Goal: Contribute content: Contribute content

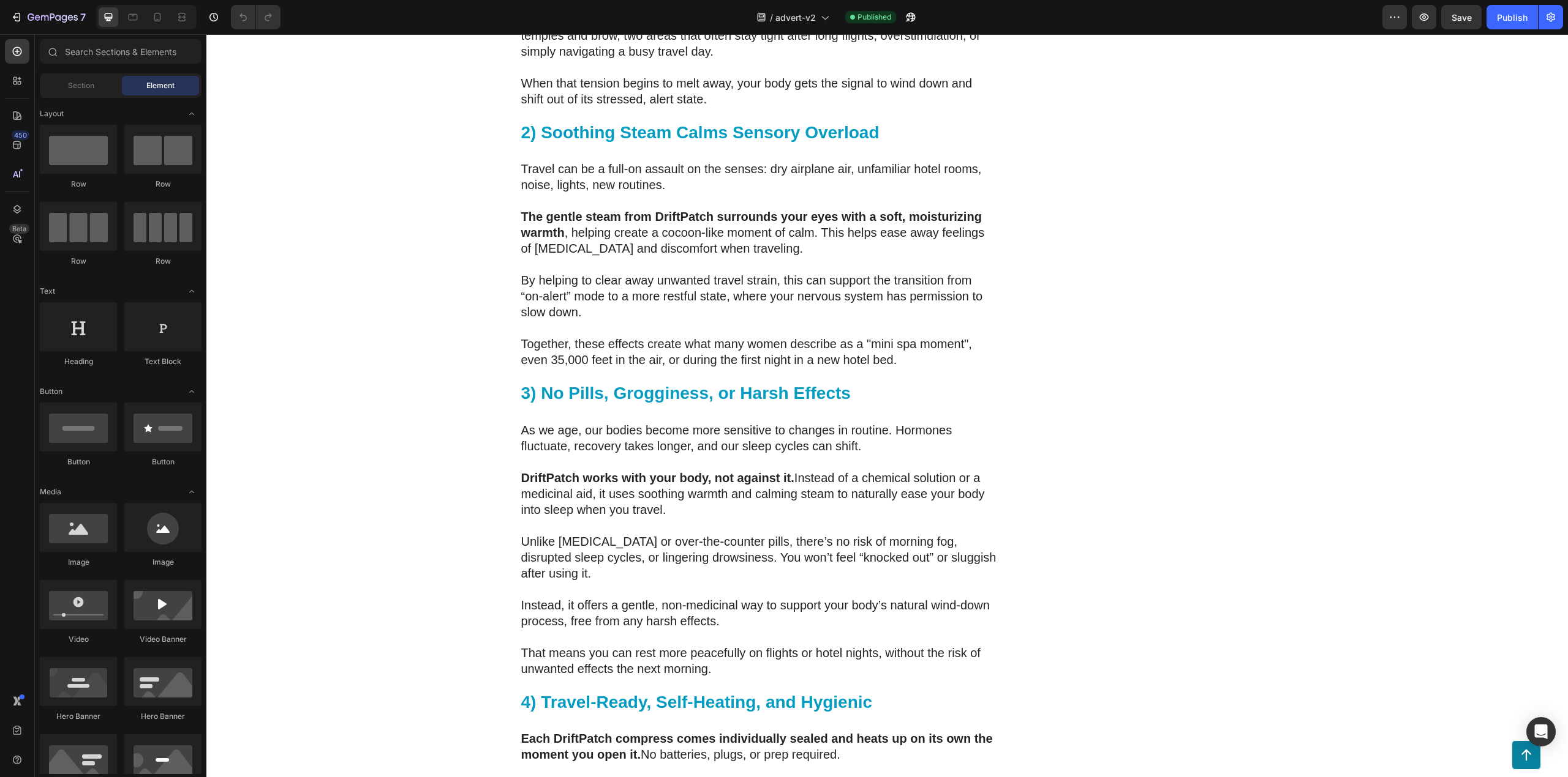
scroll to position [2892, 0]
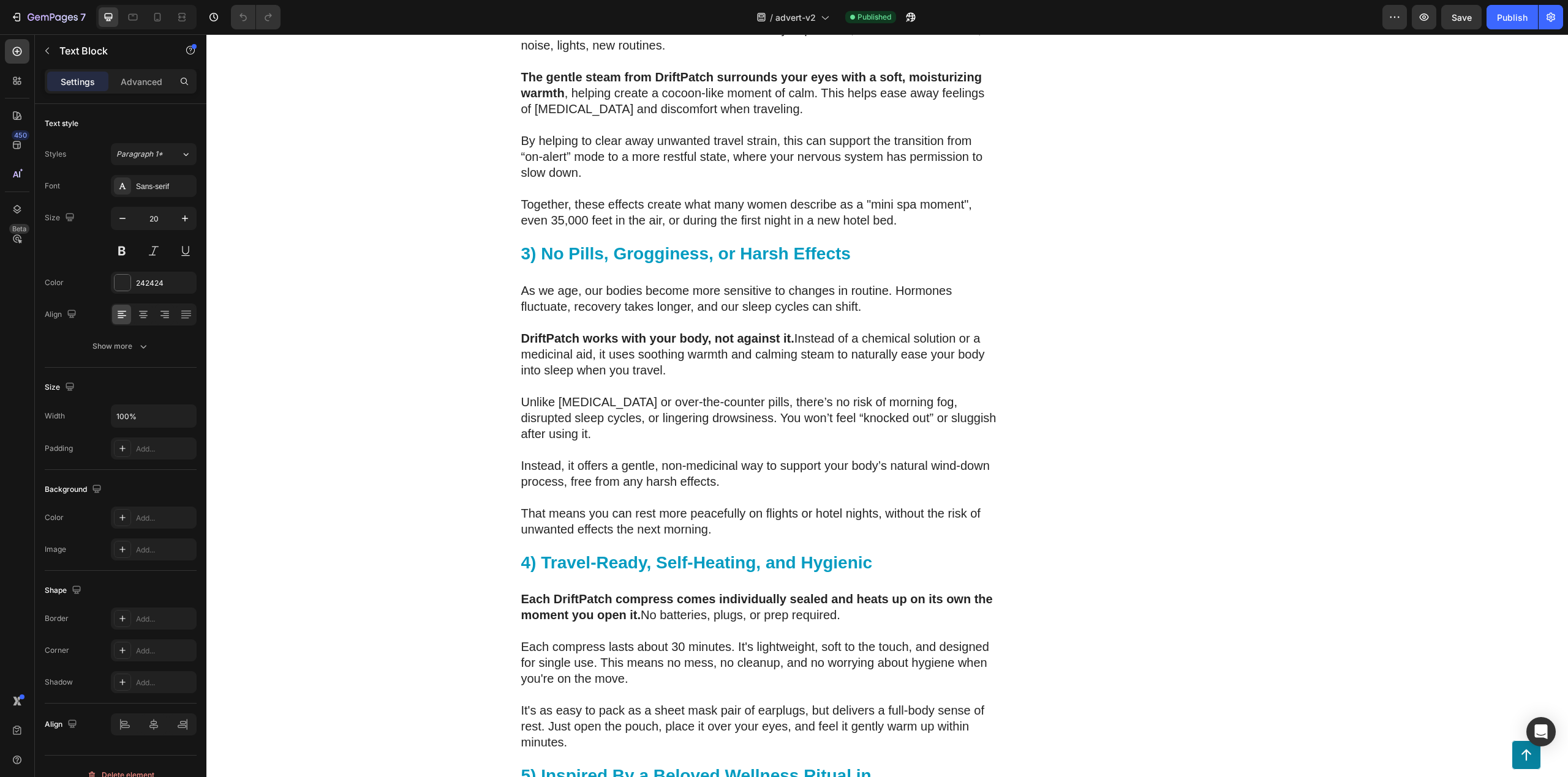
scroll to position [3056, 0]
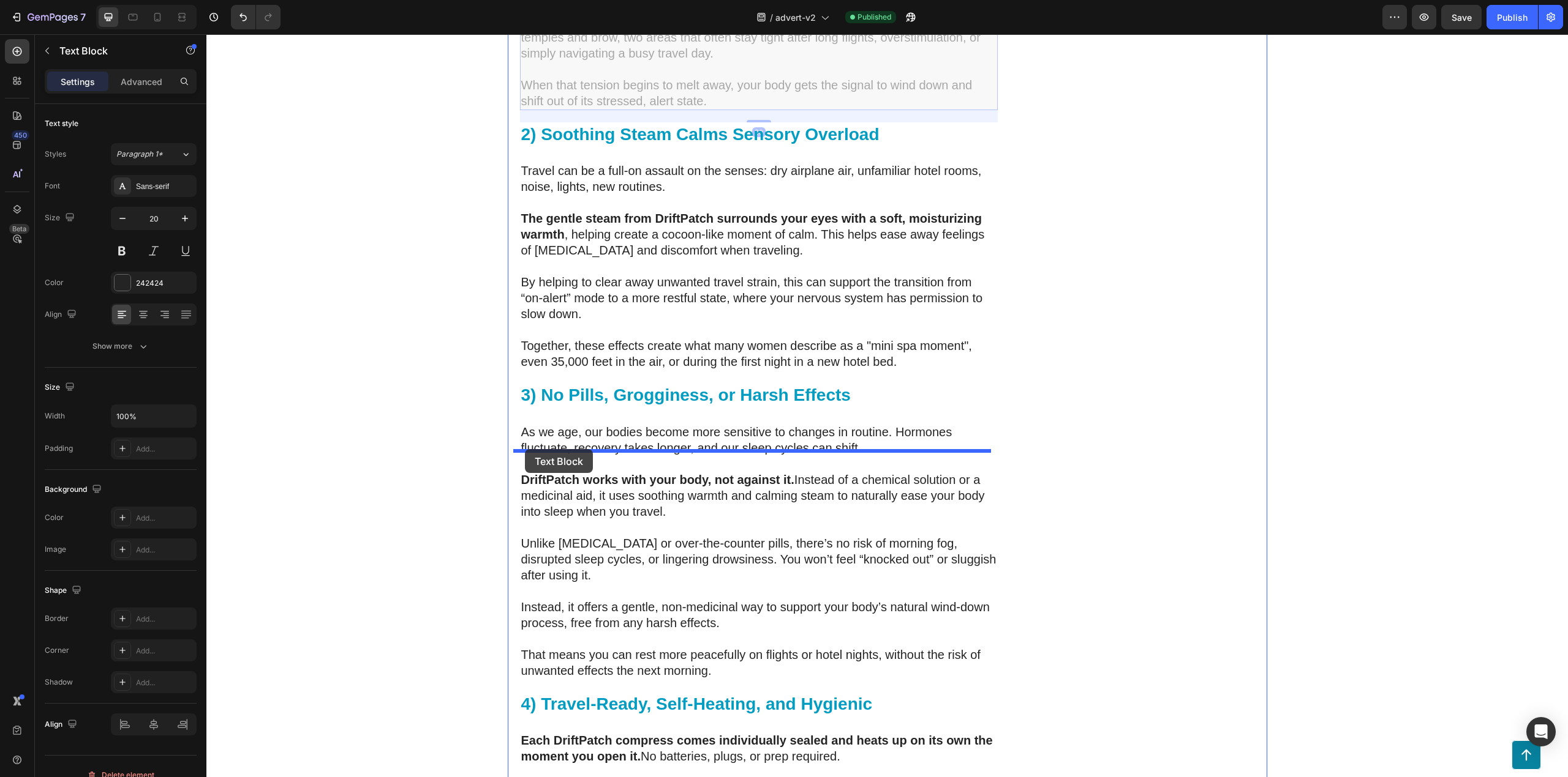
drag, startPoint x: 522, startPoint y: 636, endPoint x: 525, endPoint y: 449, distance: 187.0
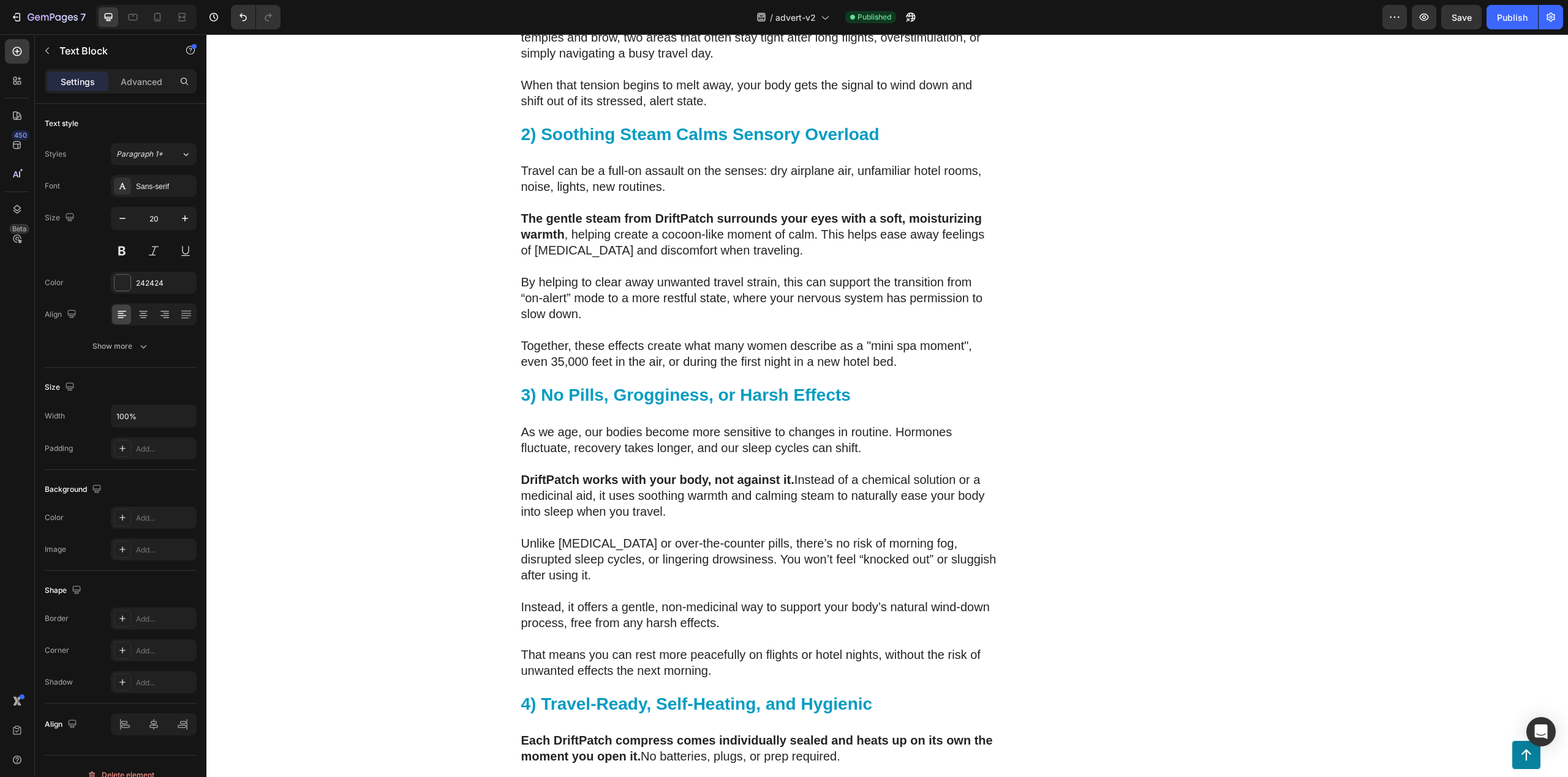
drag, startPoint x: 711, startPoint y: 589, endPoint x: 579, endPoint y: 458, distance: 186.0
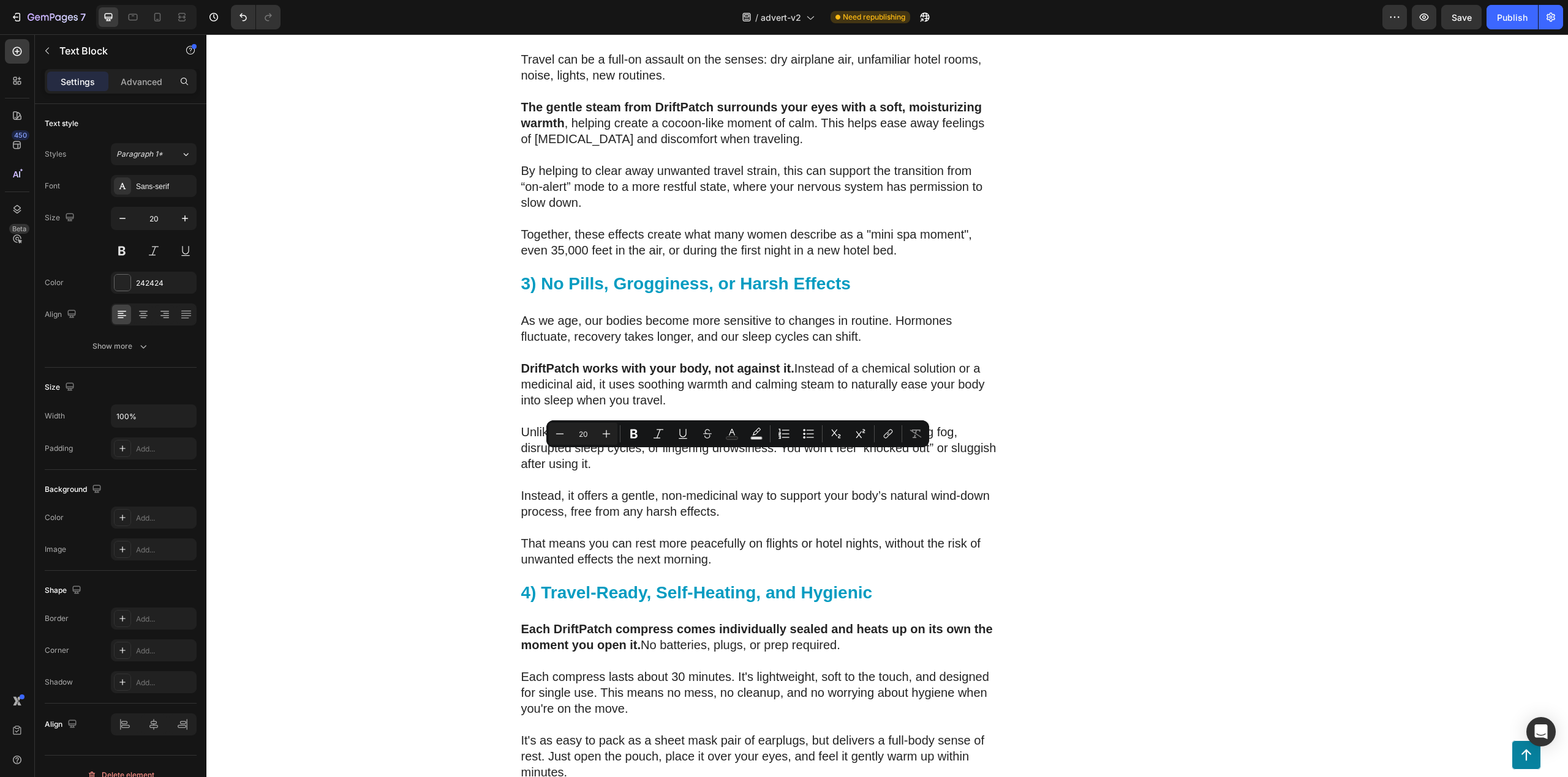
drag, startPoint x: 712, startPoint y: 476, endPoint x: 1133, endPoint y: 474, distance: 421.0
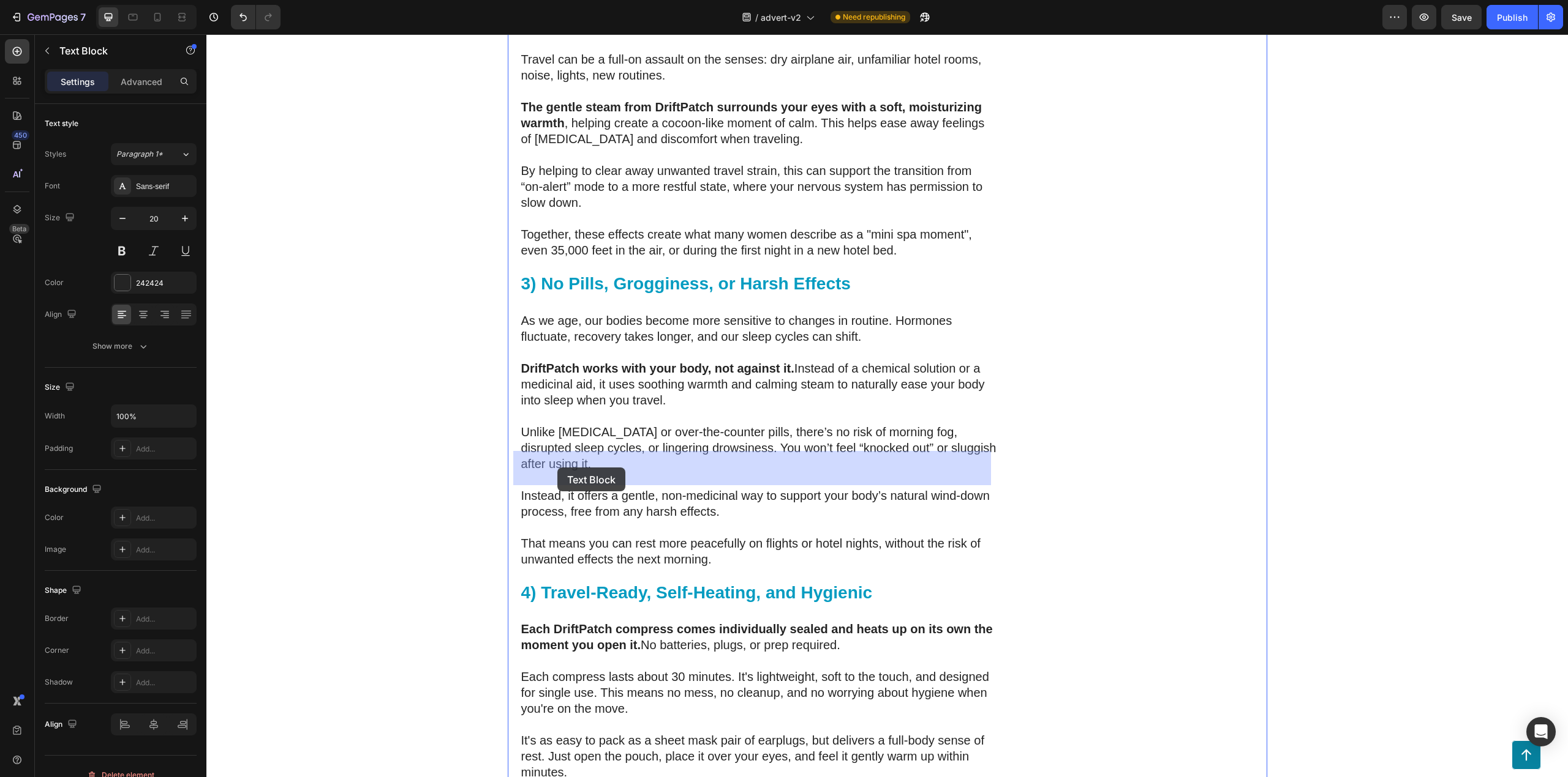
drag, startPoint x: 665, startPoint y: 477, endPoint x: 569, endPoint y: 473, distance: 96.1
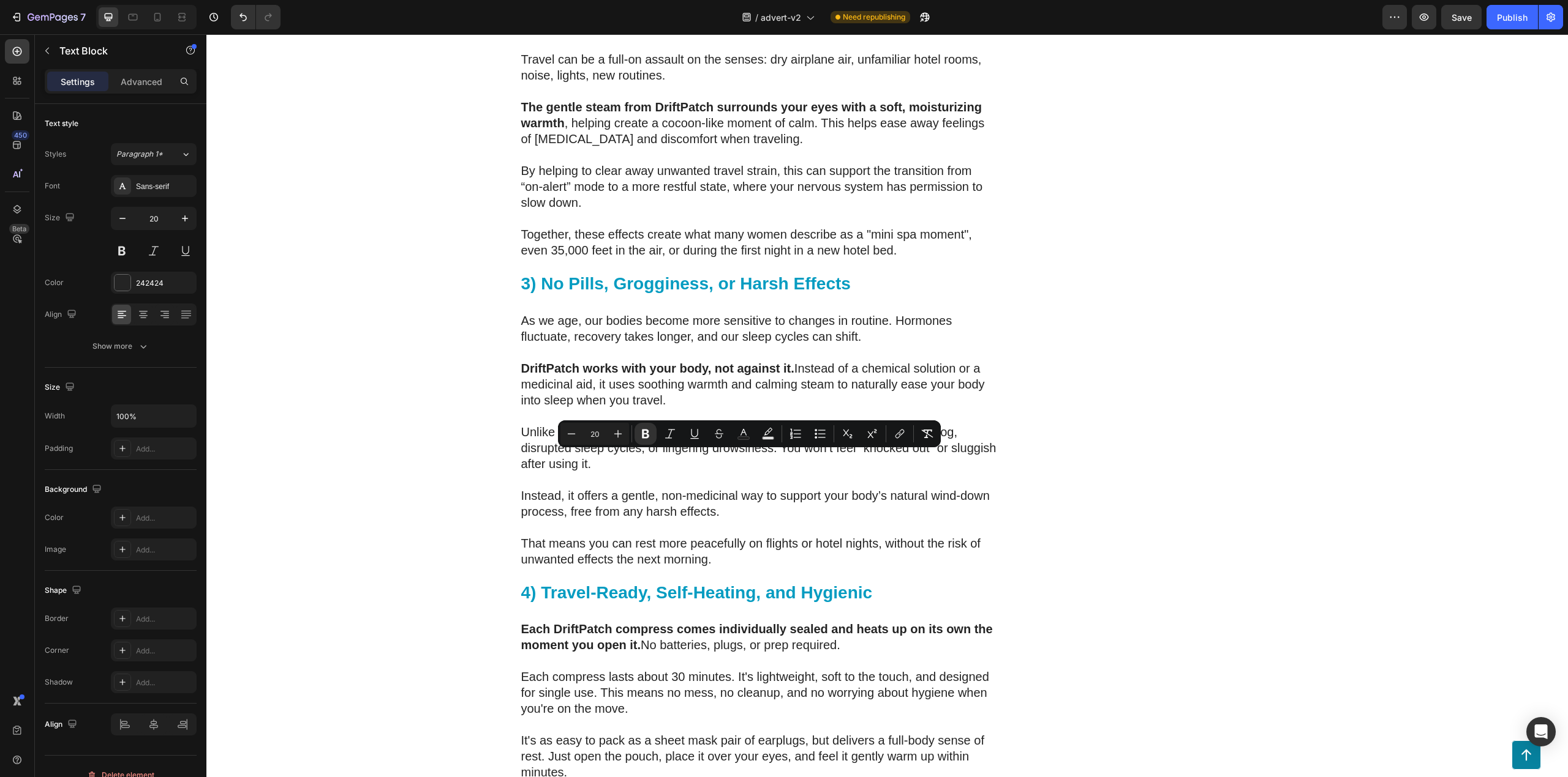
copy p "DriftPatch is a disposable, single-use, self heating eye compress designed to h…"
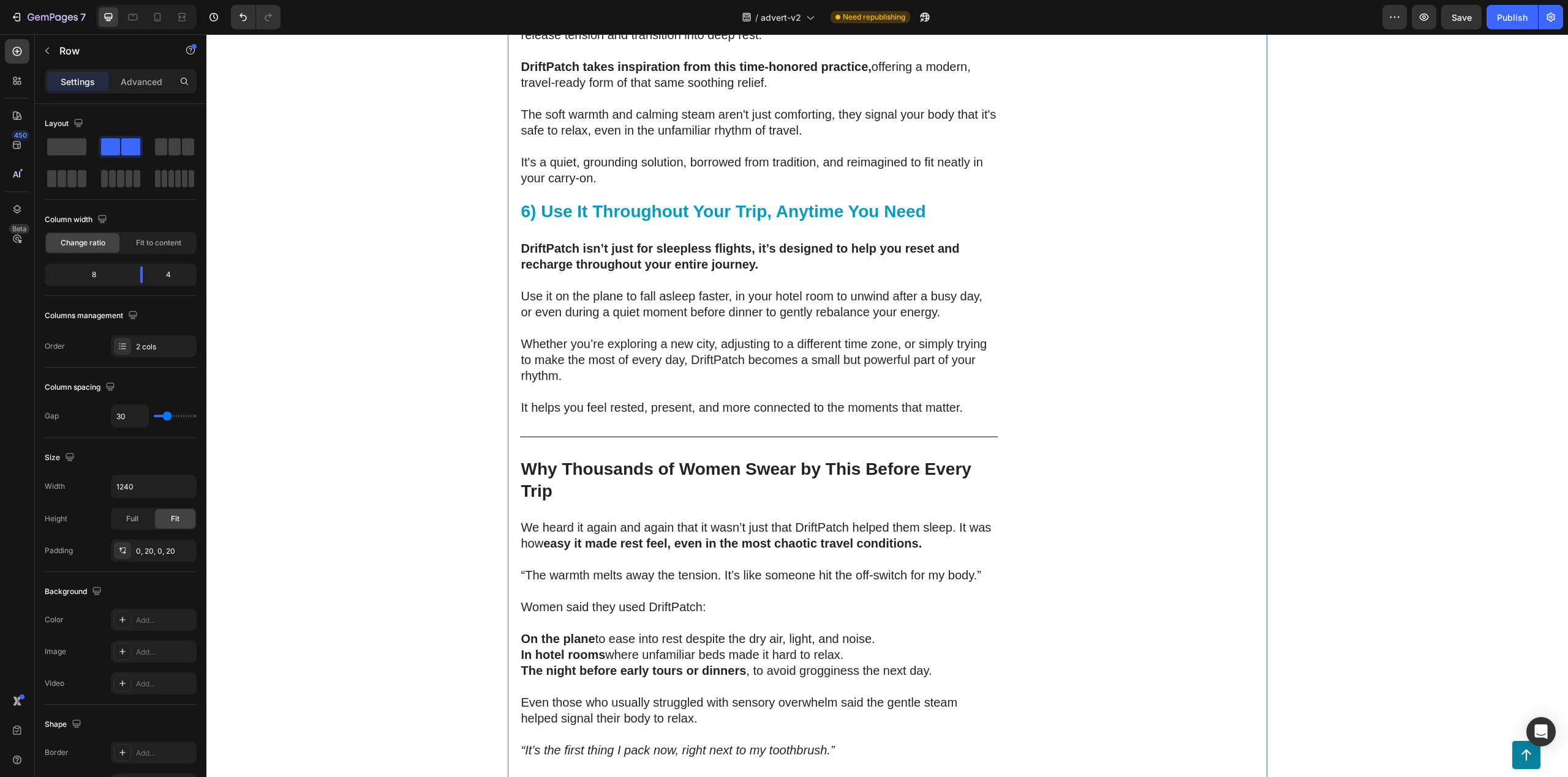
scroll to position [4035, 0]
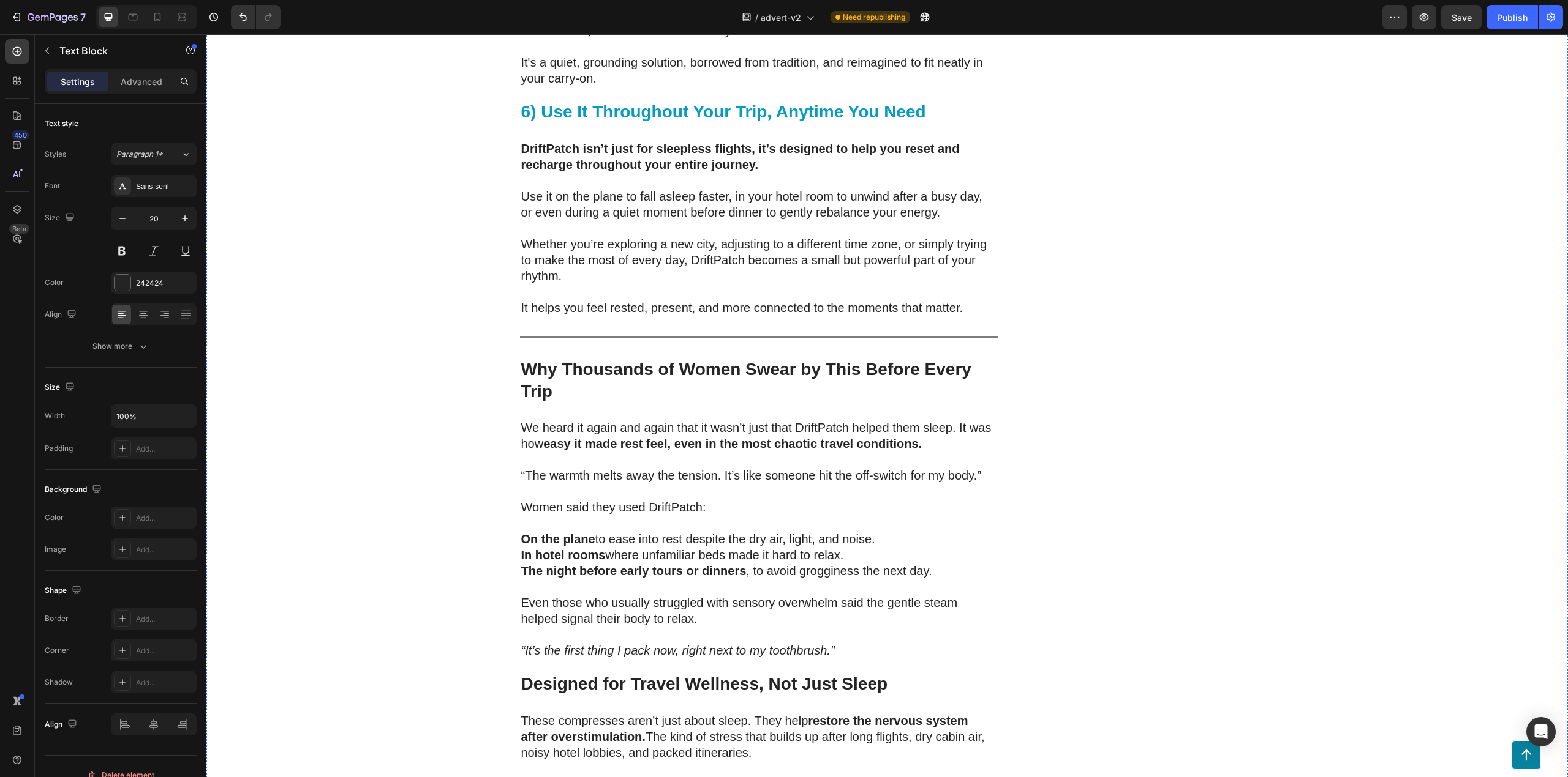
scroll to position [4116, 0]
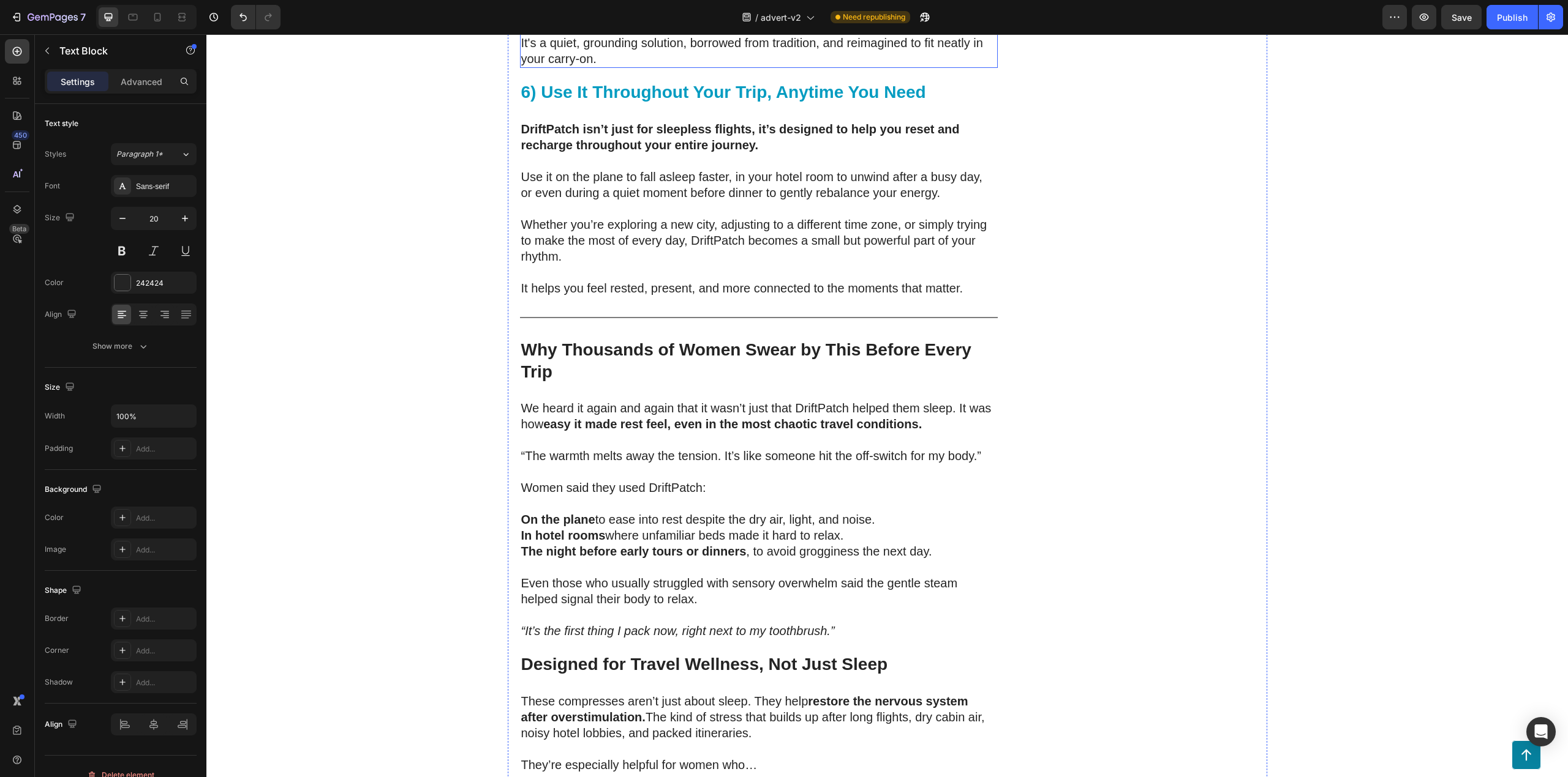
click at [834, 19] on p "The soft warmth and calming steam aren't just comforting, they signal your body…" at bounding box center [758, 3] width 476 height 31
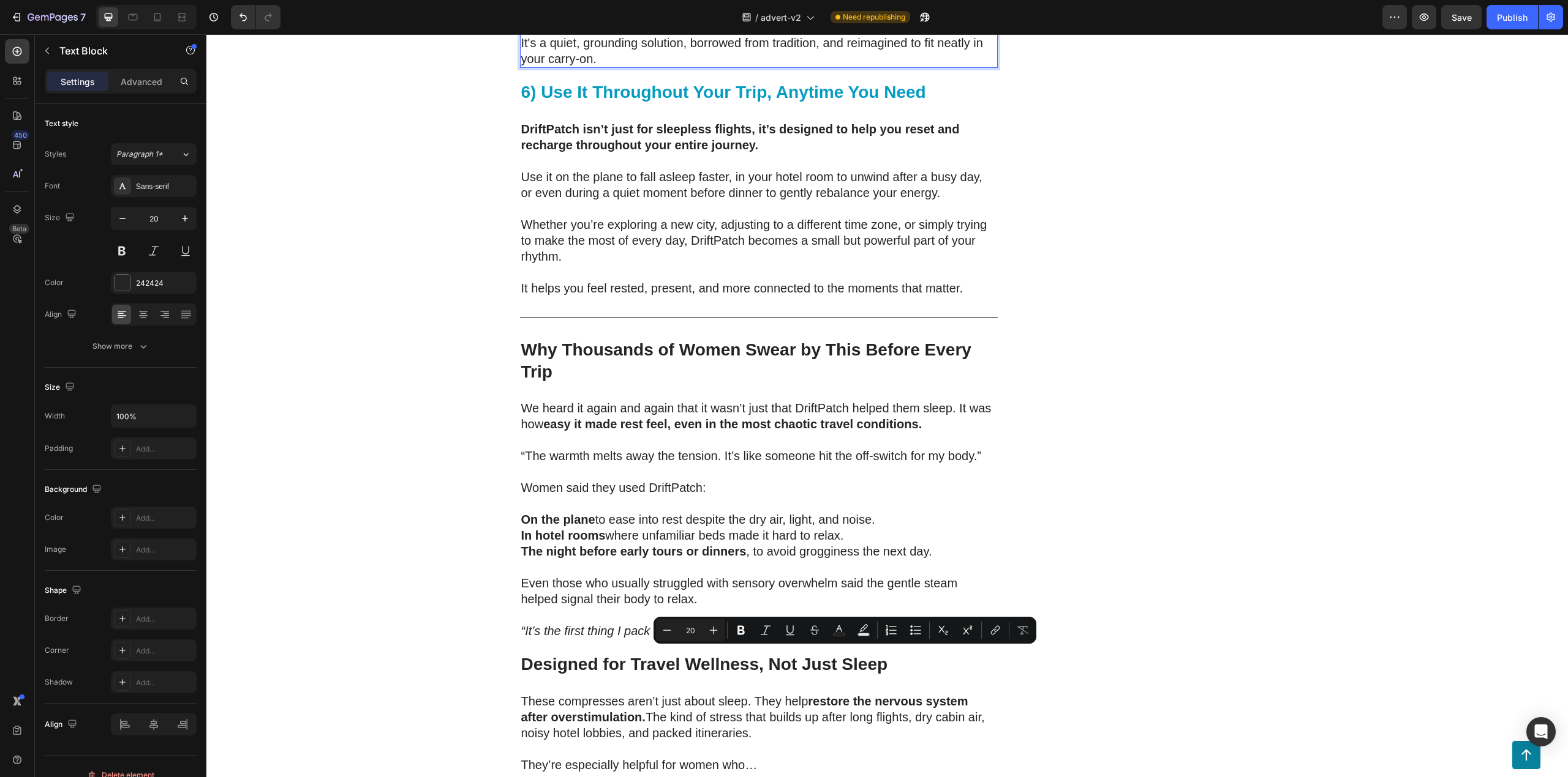
click at [844, 19] on p "The soft warmth and calming steam aren't just comforting, they signal your body…" at bounding box center [758, 3] width 476 height 31
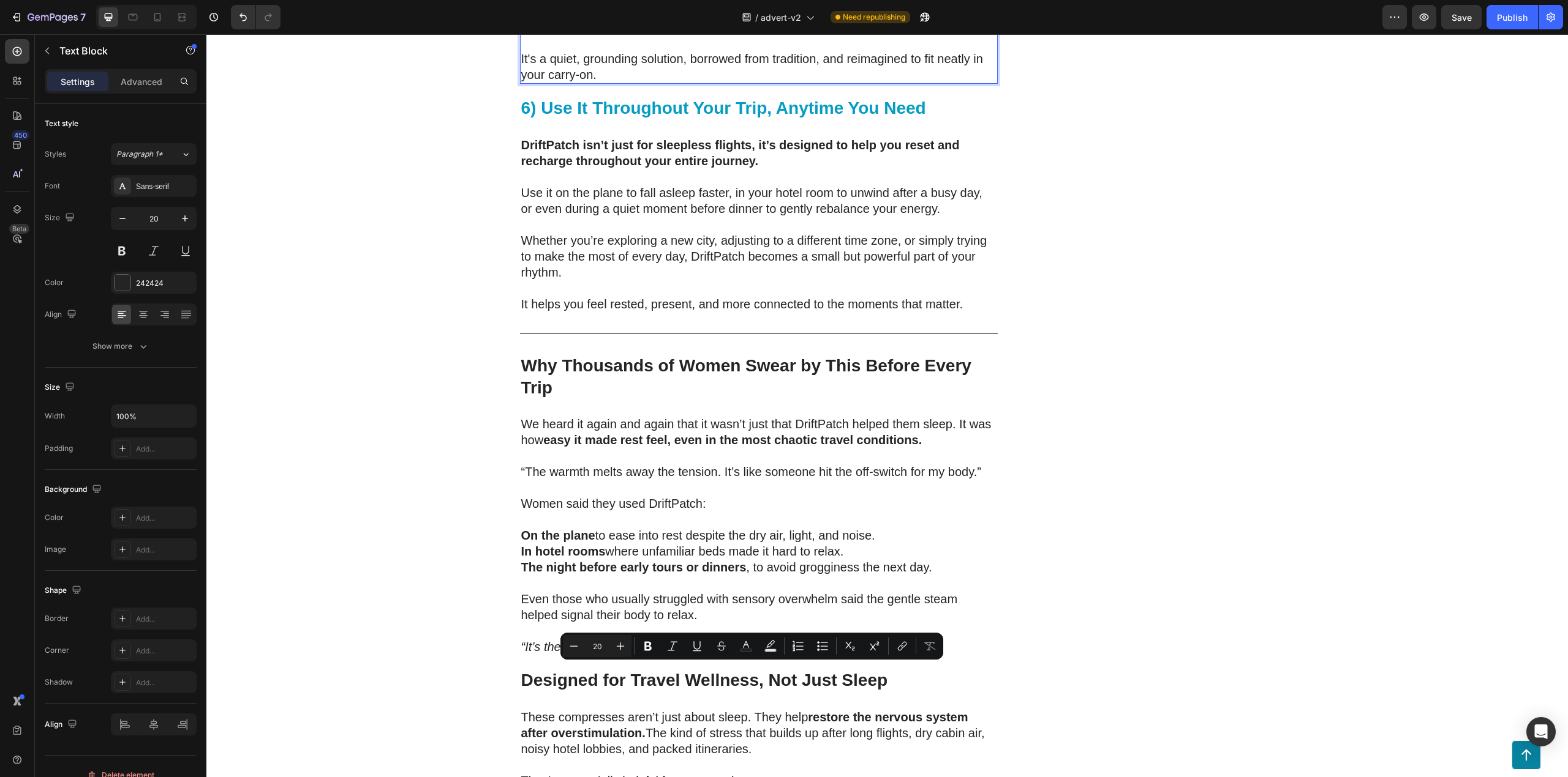
drag, startPoint x: 846, startPoint y: 684, endPoint x: 833, endPoint y: 673, distance: 17.0
click at [833, 35] on p "The soft warmth and calming steam aren't just comforting, they are part of a lo…" at bounding box center [758, 10] width 476 height 48
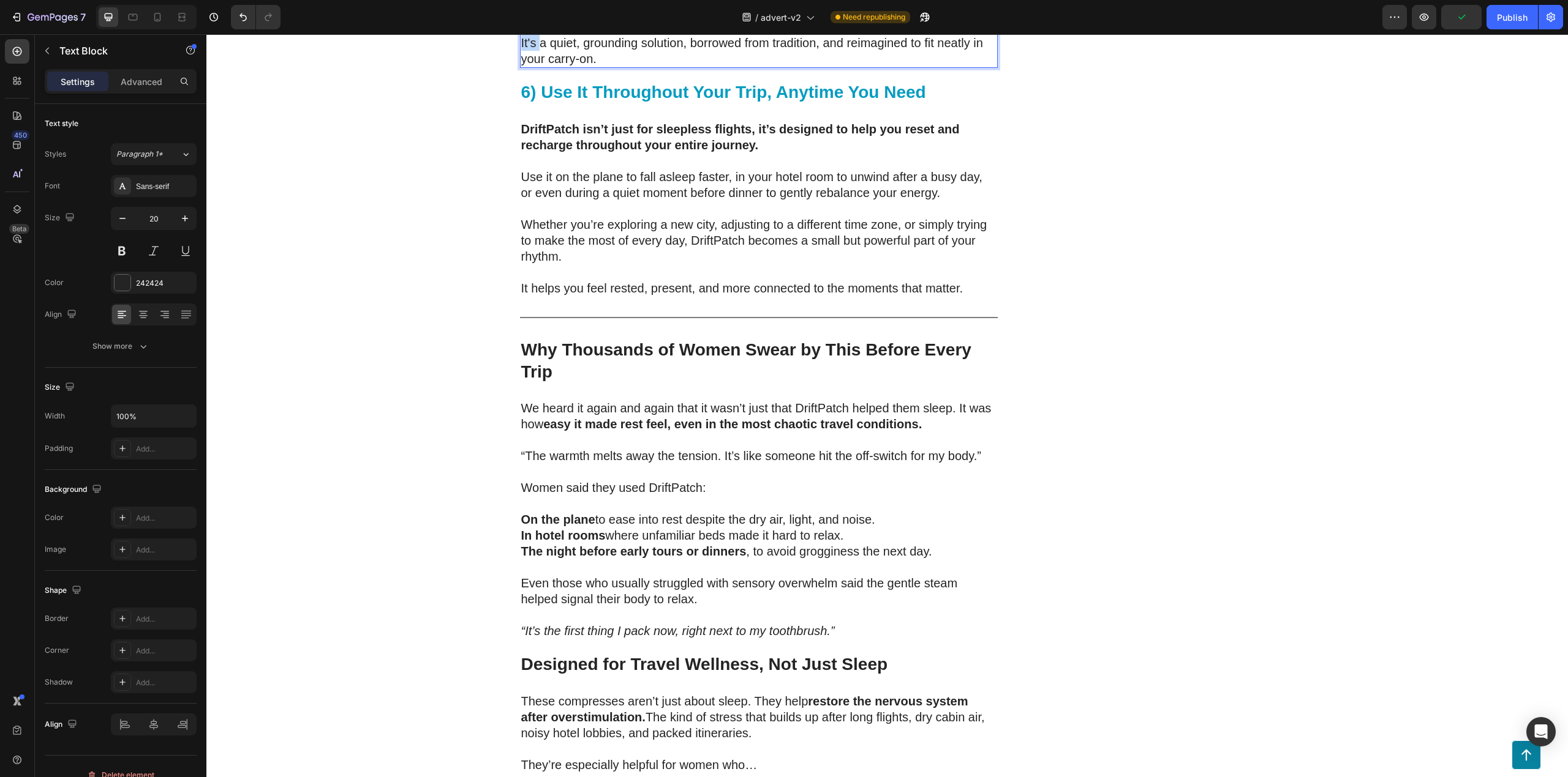
drag, startPoint x: 531, startPoint y: 705, endPoint x: 512, endPoint y: 704, distance: 19.0
click at [839, 19] on p "The soft warmth and calming steam aren't just comforting, they are part of a lo…" at bounding box center [758, 3] width 476 height 31
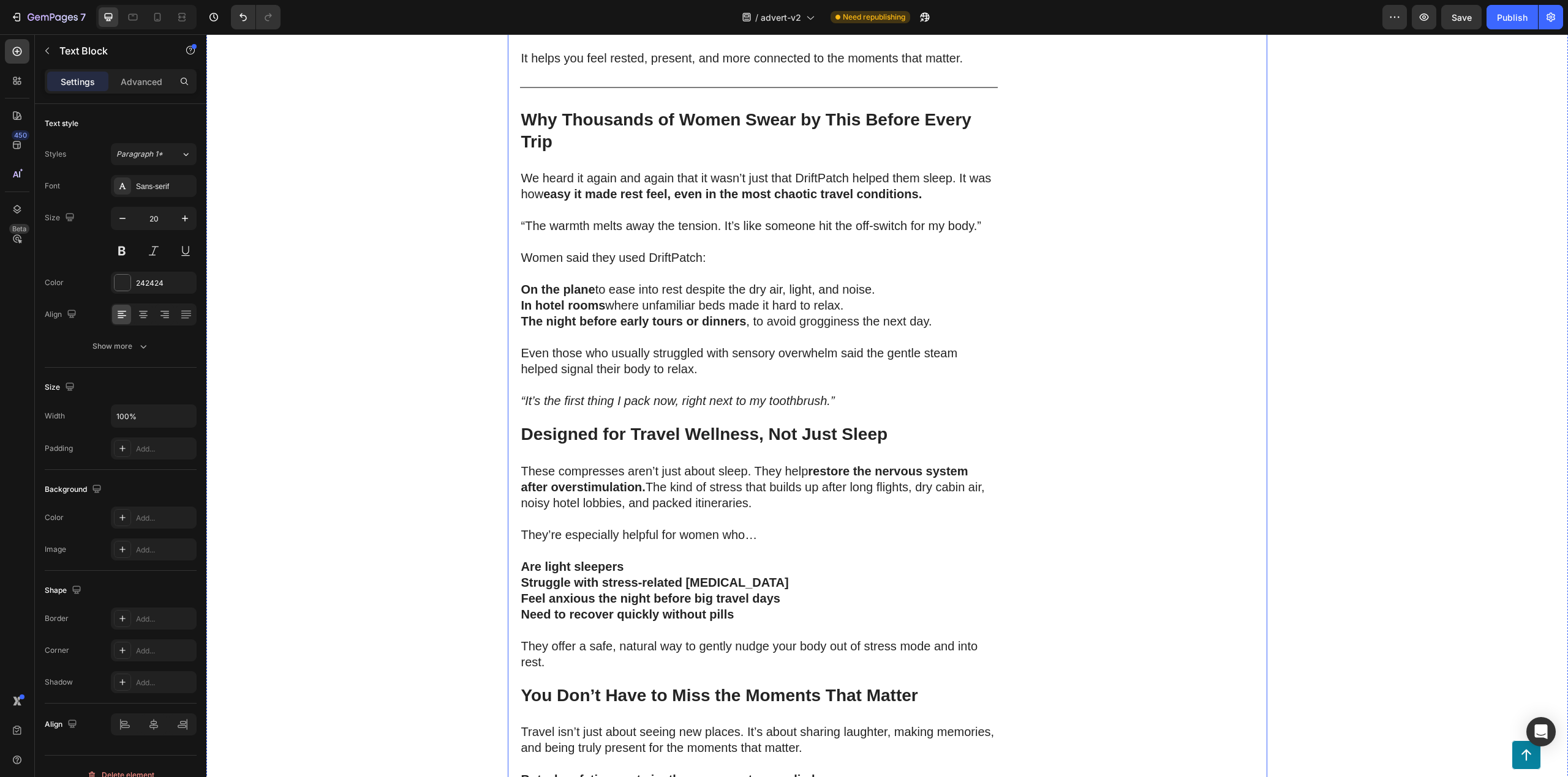
scroll to position [4361, 0]
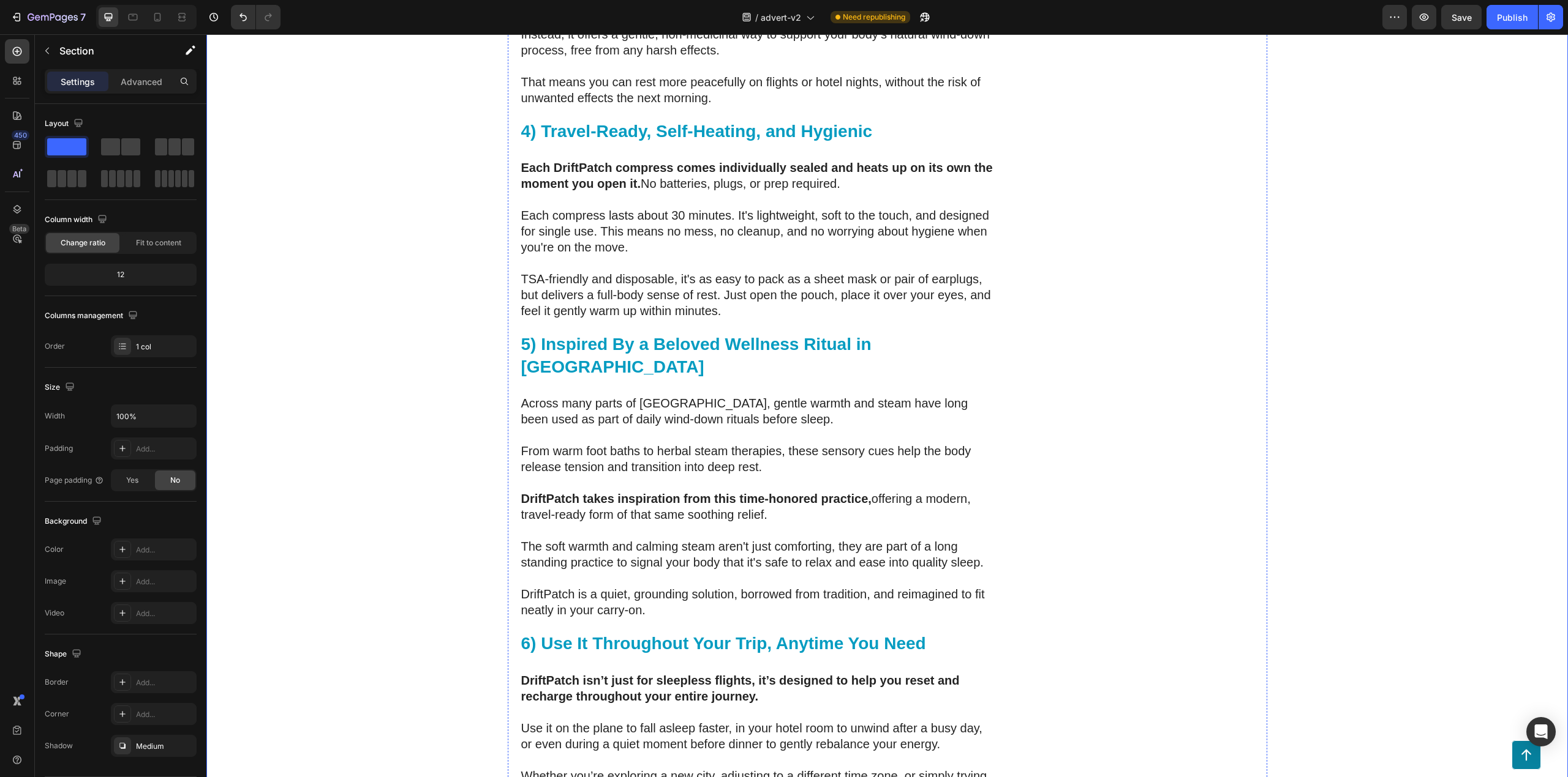
scroll to position [3545, 0]
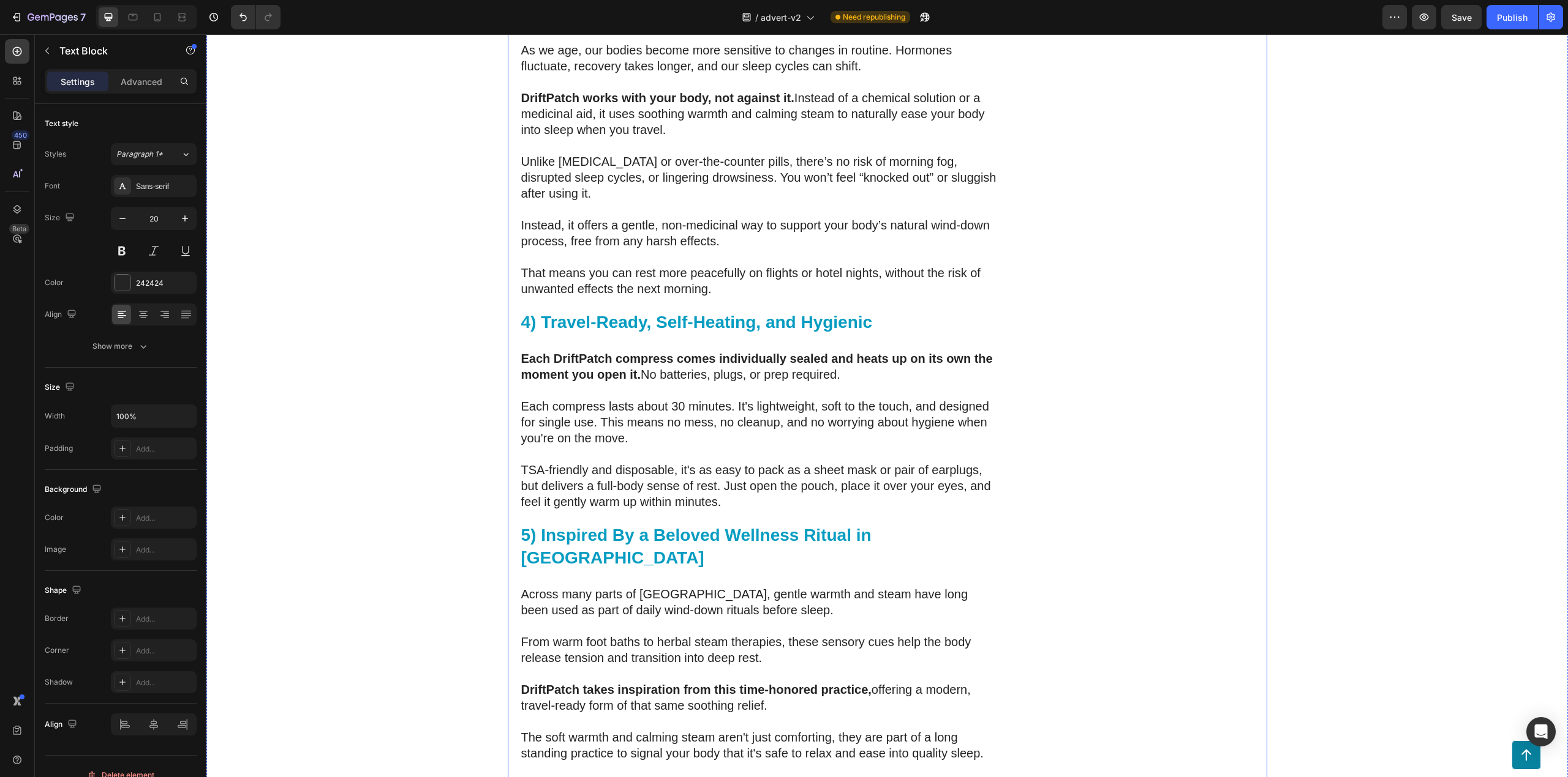
scroll to position [3382, 0]
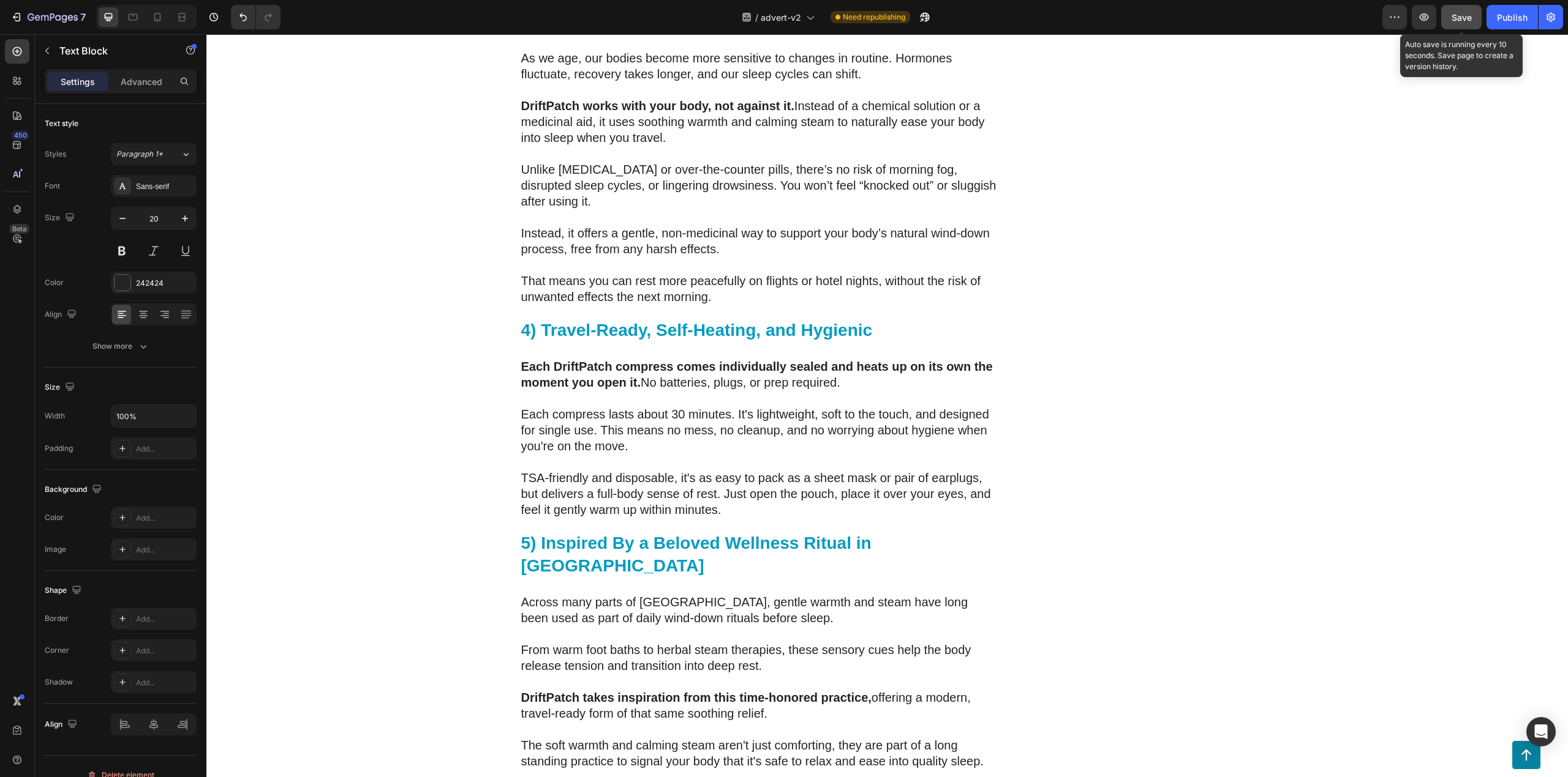
click at [1460, 23] on div "Save" at bounding box center [1461, 17] width 20 height 13
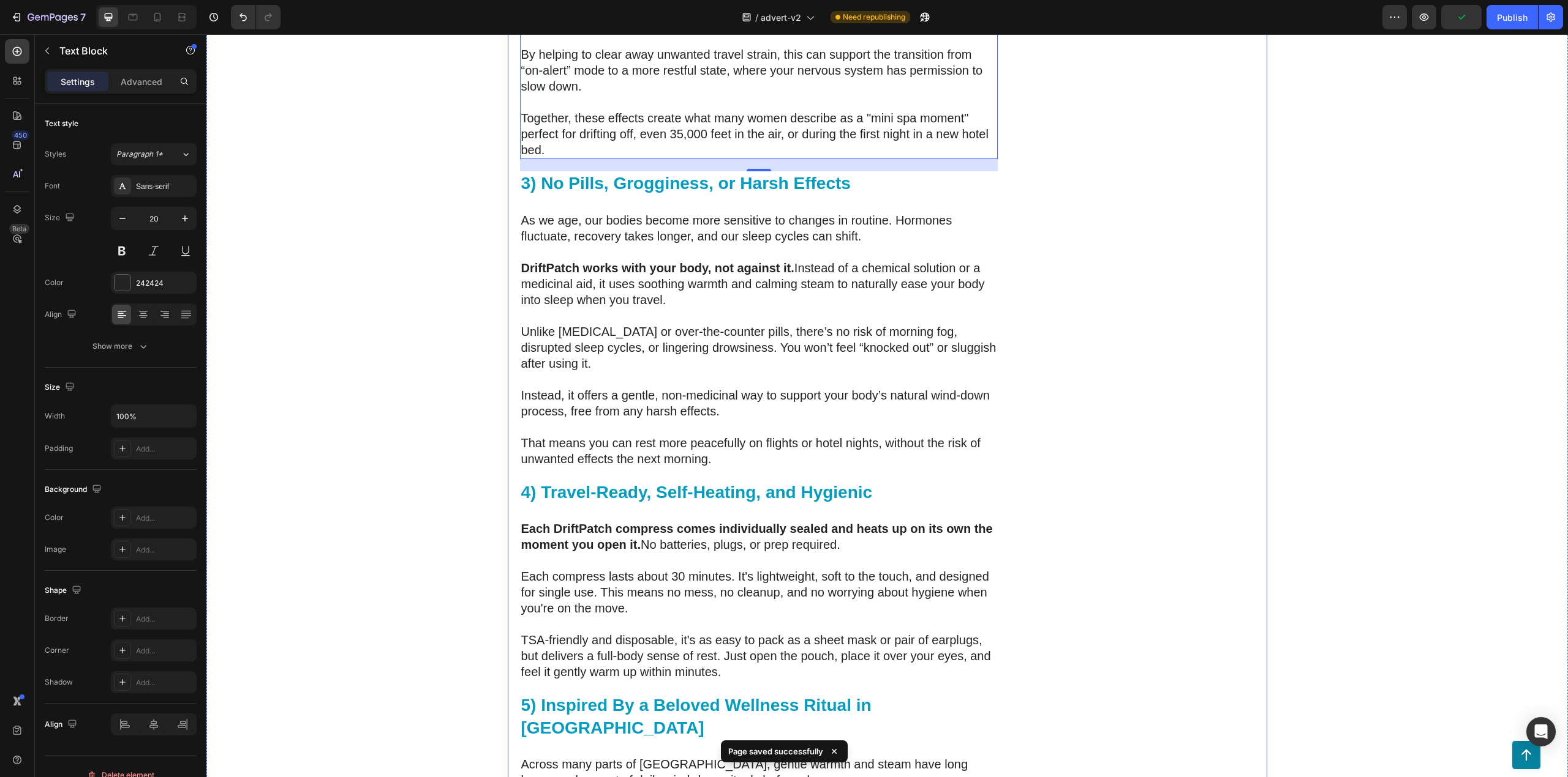
scroll to position [3219, 0]
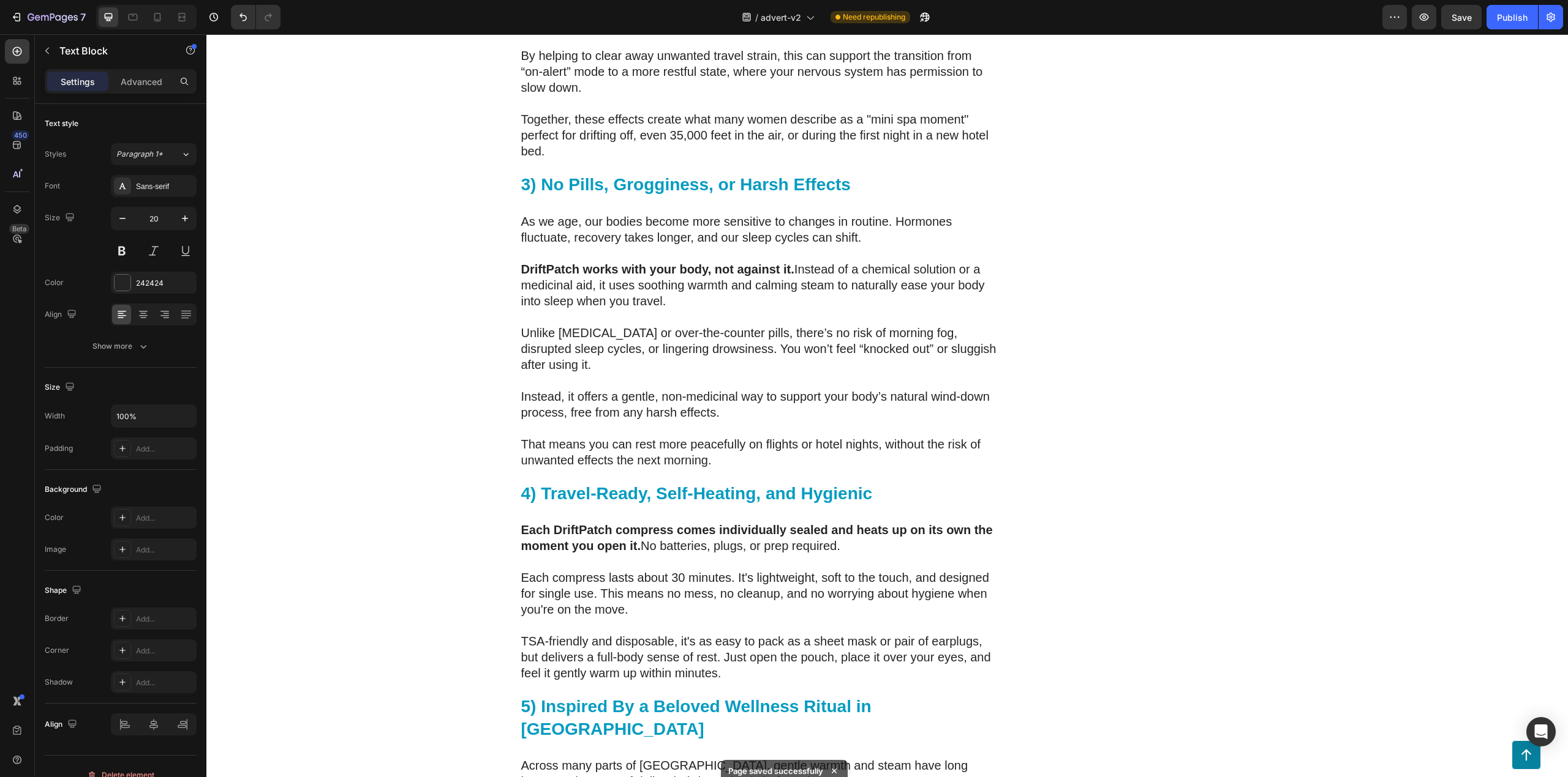
drag, startPoint x: 809, startPoint y: 433, endPoint x: 794, endPoint y: 434, distance: 15.0
click at [1466, 16] on span "Save" at bounding box center [1461, 17] width 20 height 10
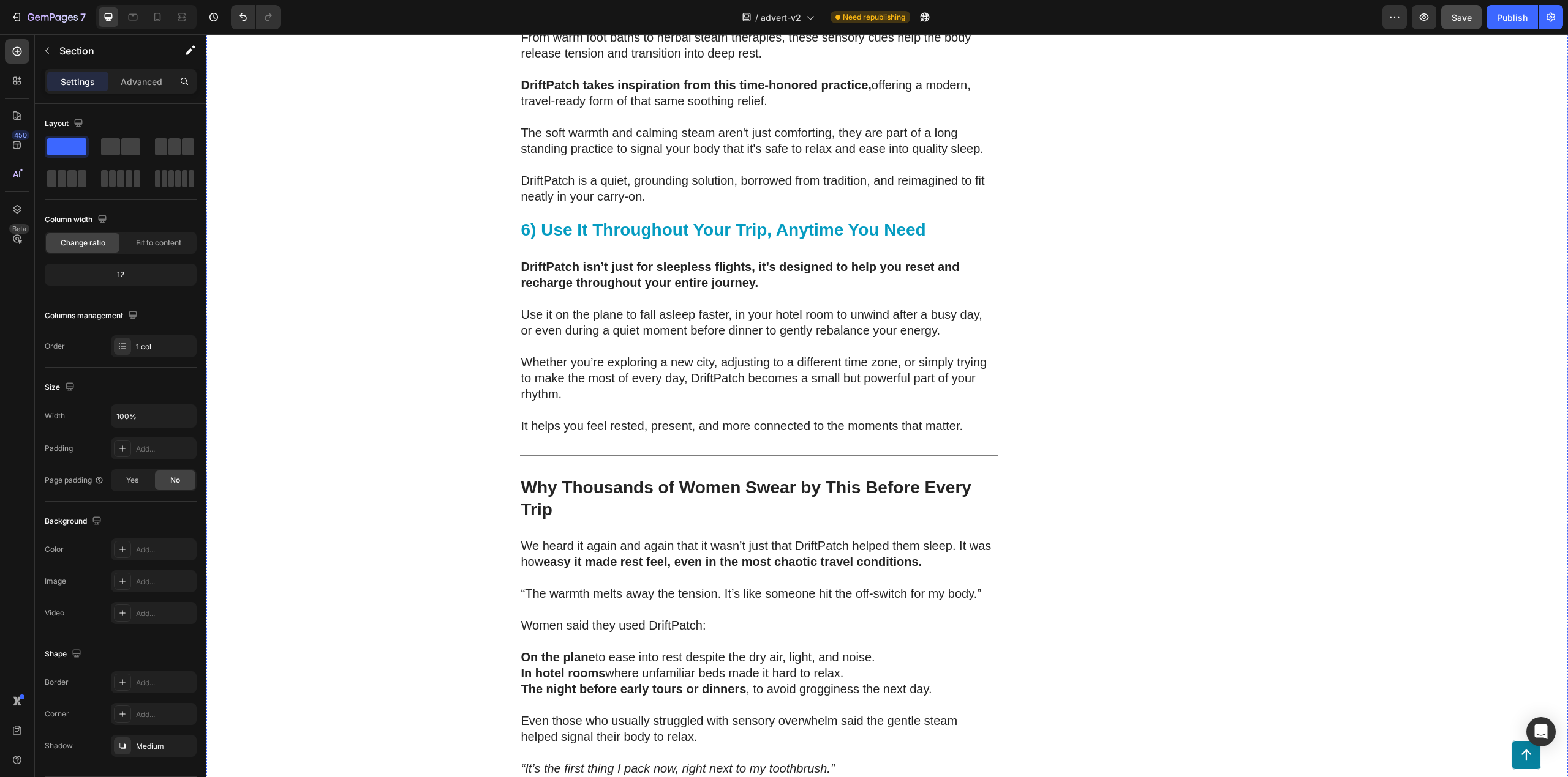
scroll to position [4035, 0]
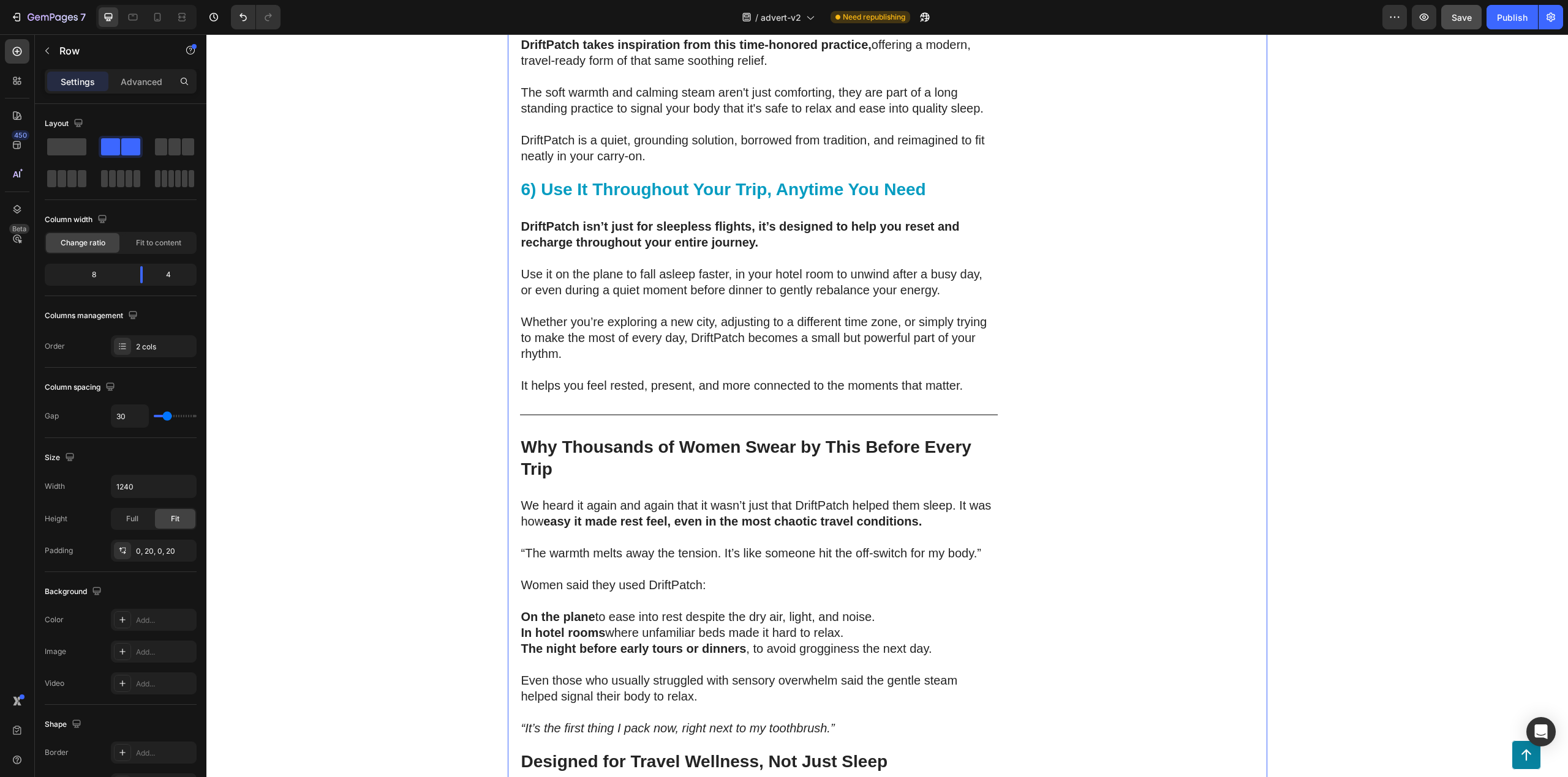
scroll to position [3307, 0]
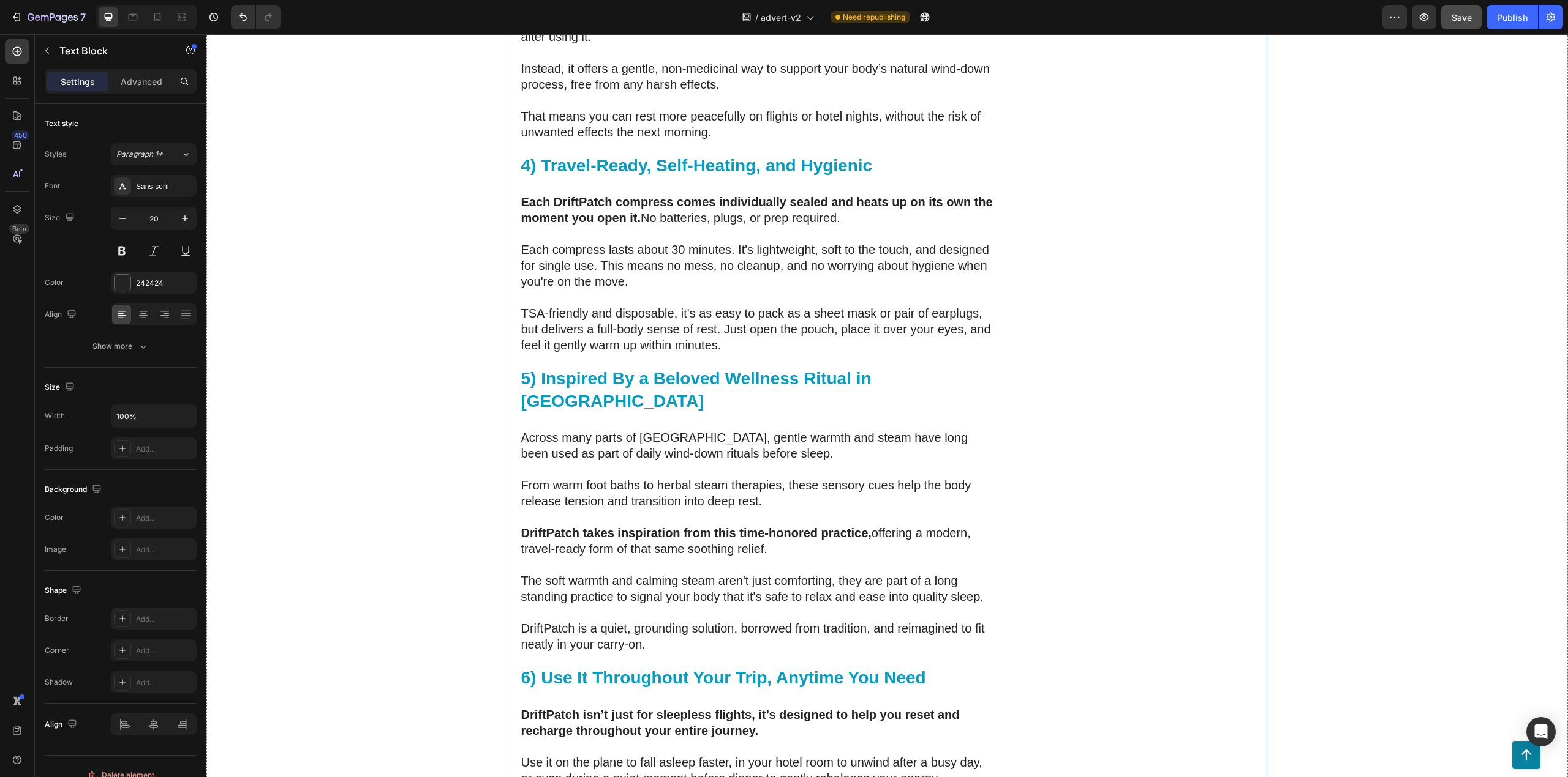
scroll to position [3551, 0]
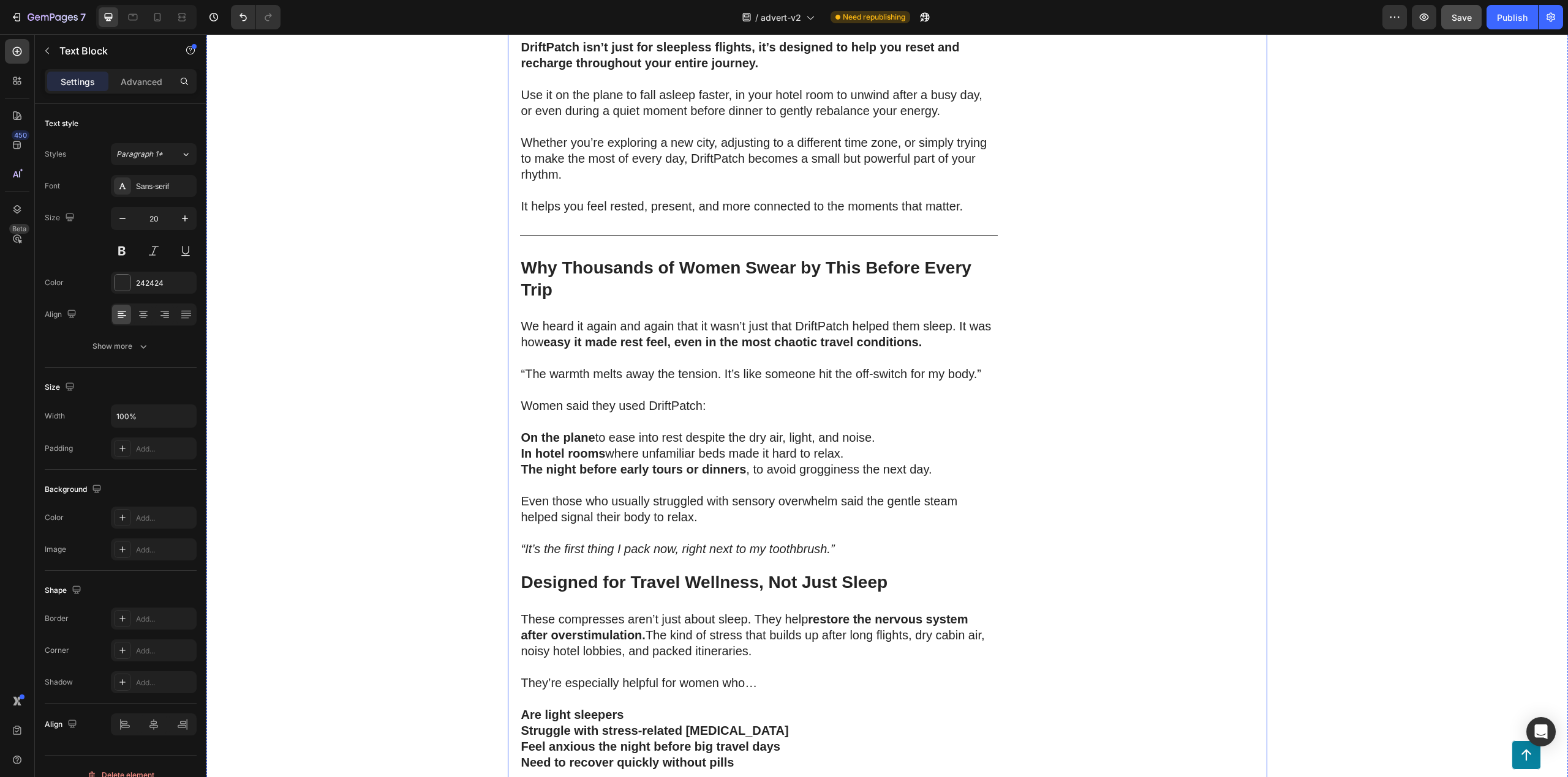
scroll to position [4123, 0]
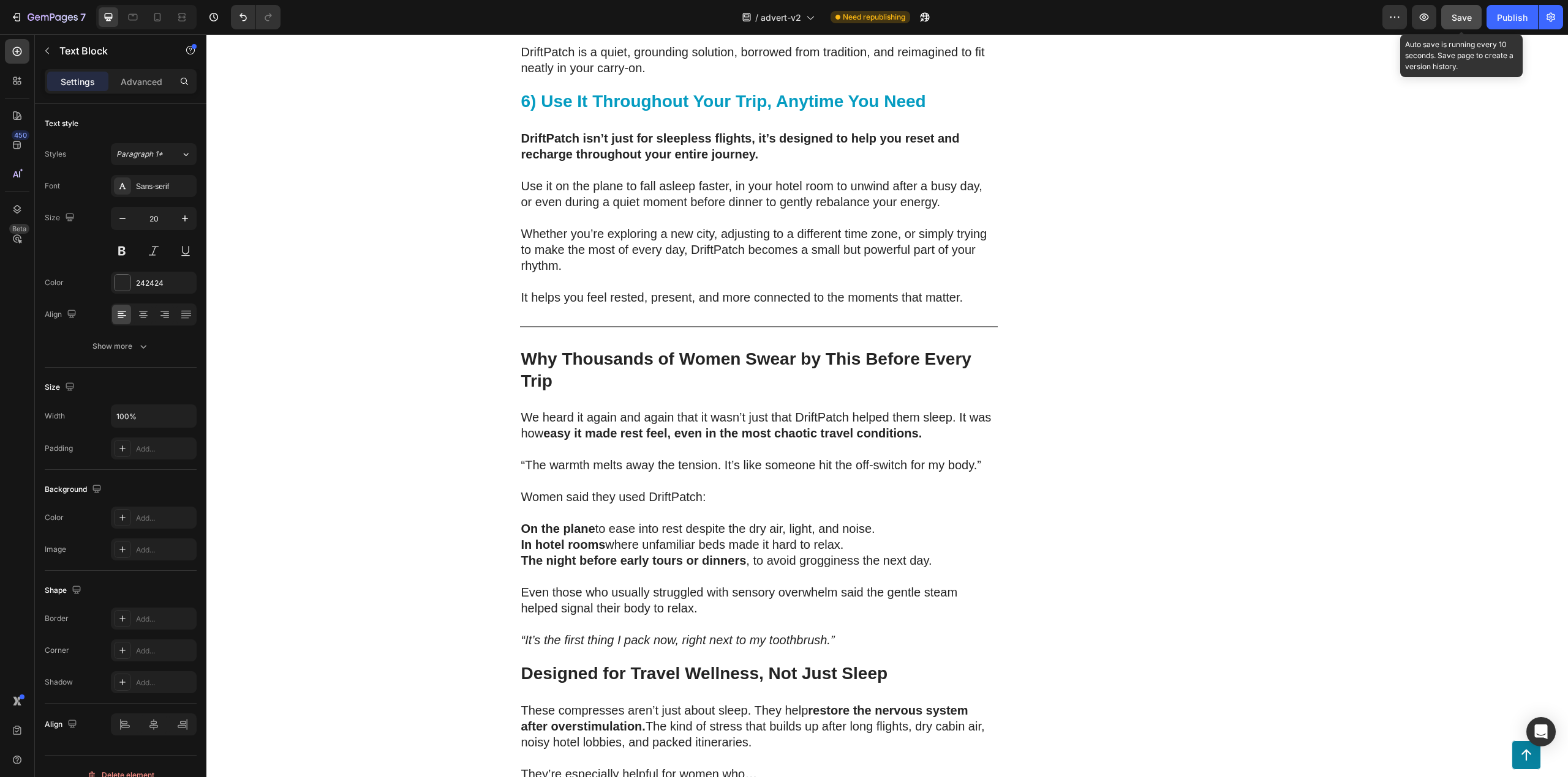
click at [1458, 16] on span "Save" at bounding box center [1461, 17] width 20 height 10
click at [1520, 13] on div "Publish" at bounding box center [1511, 17] width 31 height 13
